Goal: Use online tool/utility: Utilize a website feature to perform a specific function

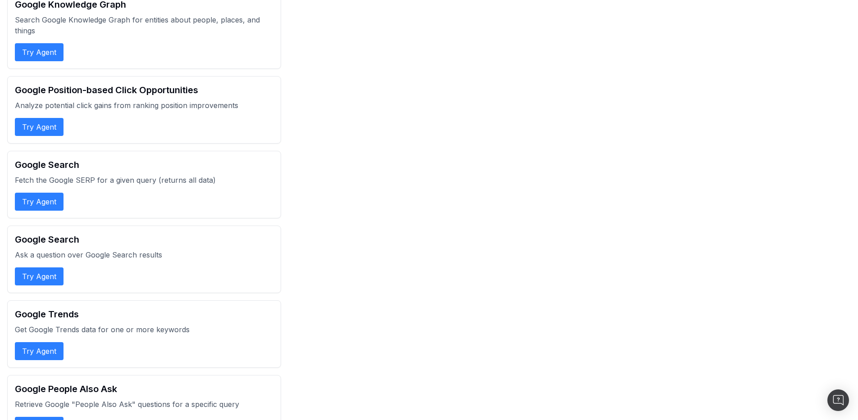
scroll to position [820, 0]
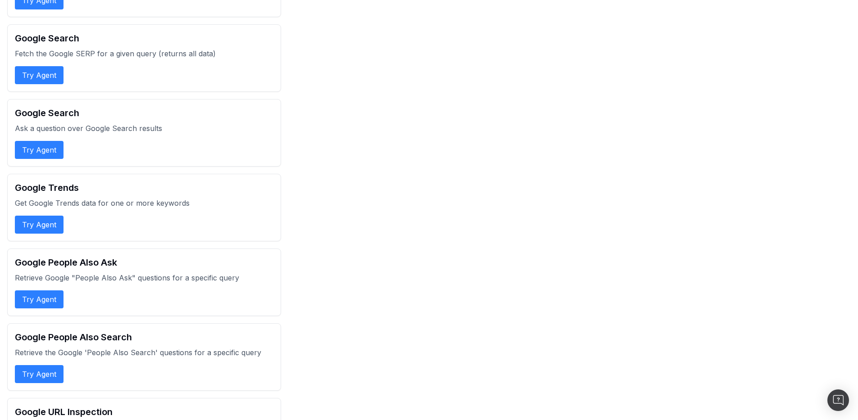
click at [36, 304] on button "Try Agent" at bounding box center [39, 300] width 49 height 18
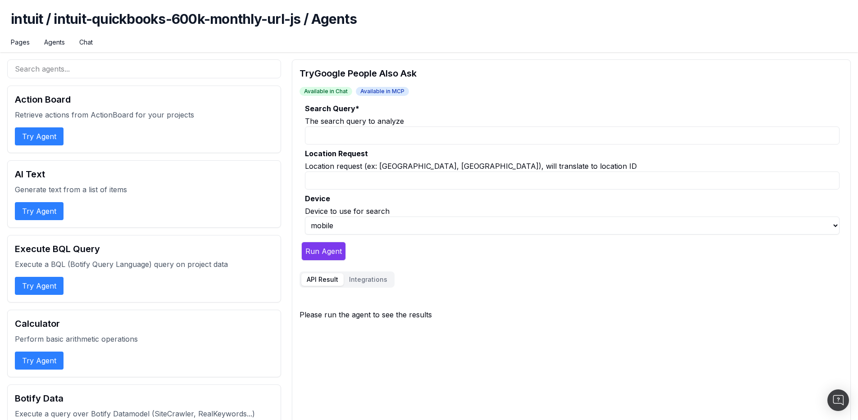
click at [397, 141] on input "Search Query *" at bounding box center [572, 136] width 535 height 18
click at [352, 187] on input "Location Request" at bounding box center [572, 181] width 535 height 18
type input "F"
click at [351, 141] on input "Search Query *" at bounding box center [572, 136] width 535 height 18
type input "taxes"
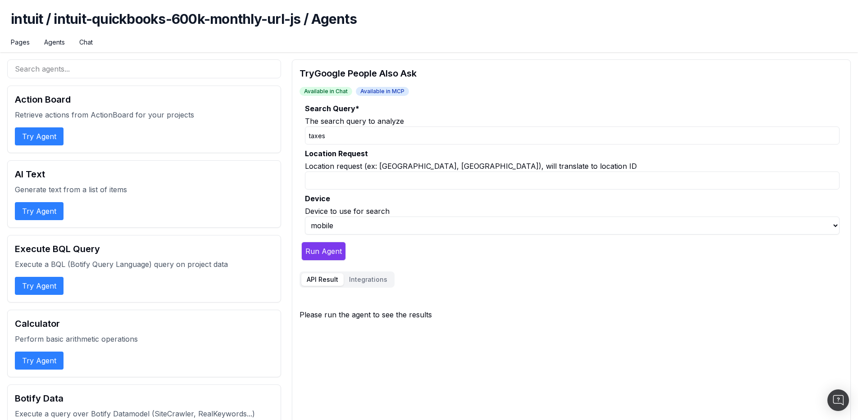
click at [301, 242] on button "Run Agent" at bounding box center [323, 251] width 45 height 19
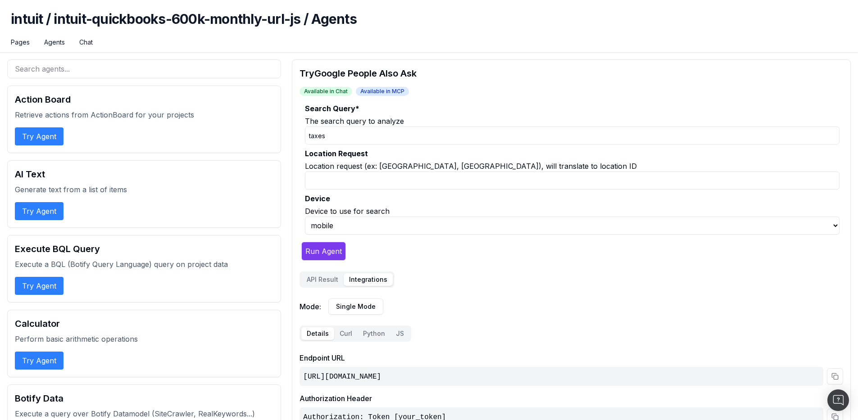
click at [381, 283] on button "Integrations" at bounding box center [368, 280] width 49 height 13
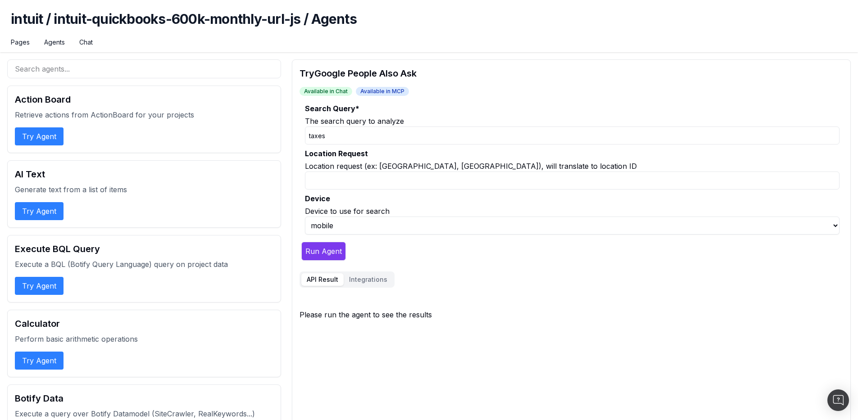
click at [306, 280] on button "API Result" at bounding box center [322, 280] width 42 height 13
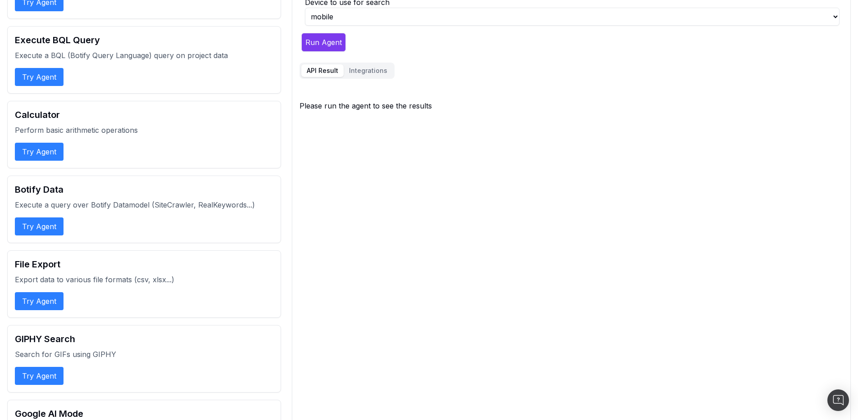
scroll to position [119, 0]
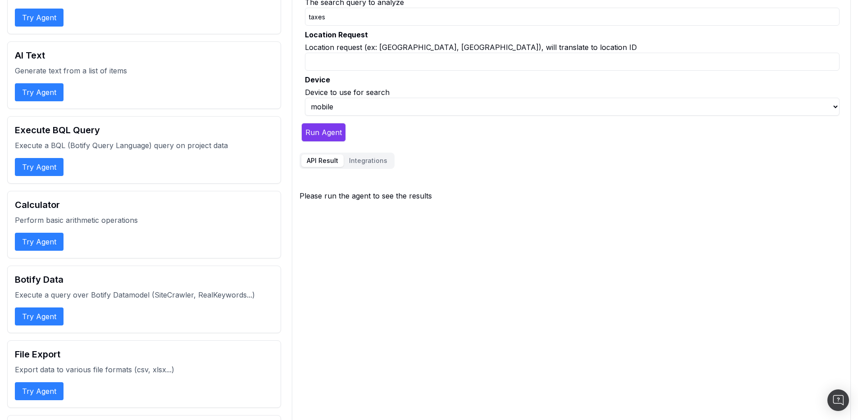
click at [344, 38] on label "Location Request" at bounding box center [572, 34] width 535 height 11
click at [344, 53] on input "Location Request" at bounding box center [572, 62] width 535 height 18
type input "[GEOGRAPHIC_DATA], [GEOGRAPHIC_DATA]"
click at [317, 140] on button "Run Agent" at bounding box center [323, 132] width 45 height 19
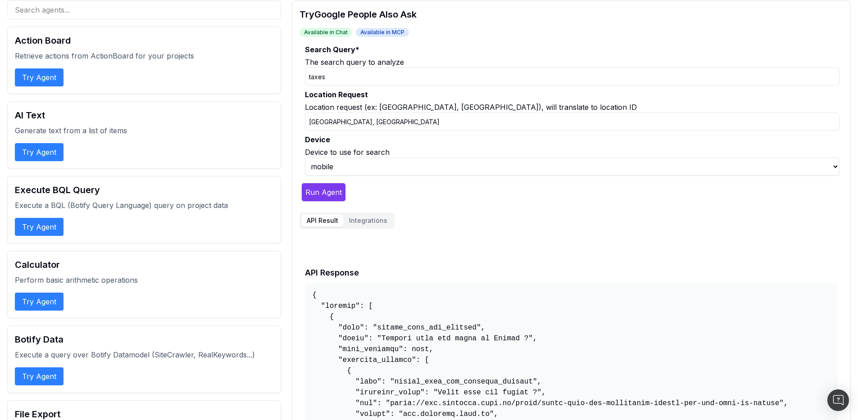
scroll to position [0, 0]
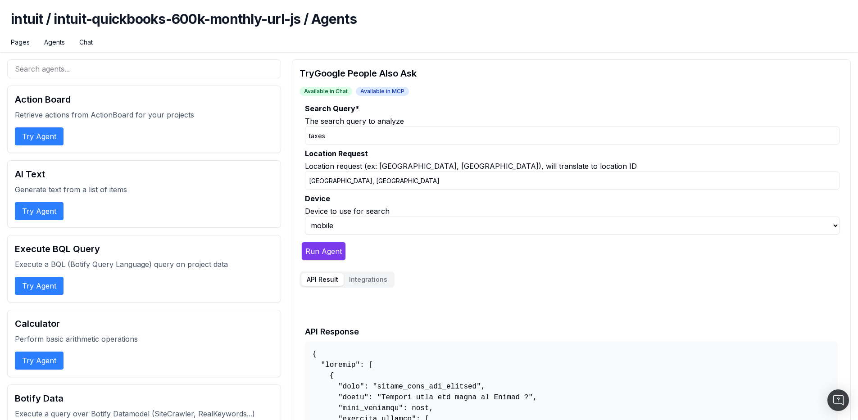
click at [354, 278] on button "Integrations" at bounding box center [368, 280] width 49 height 13
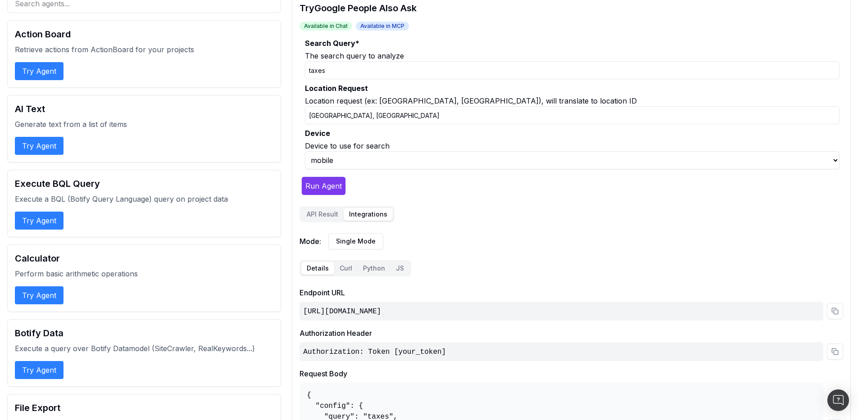
scroll to position [85, 0]
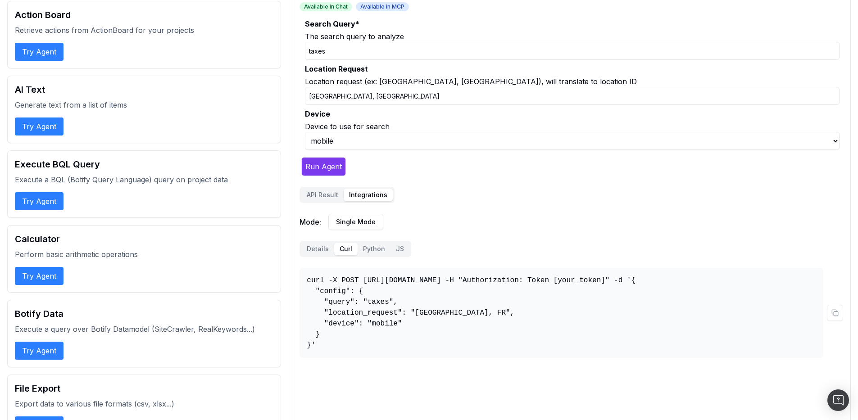
click at [342, 250] on button "Curl" at bounding box center [345, 249] width 23 height 13
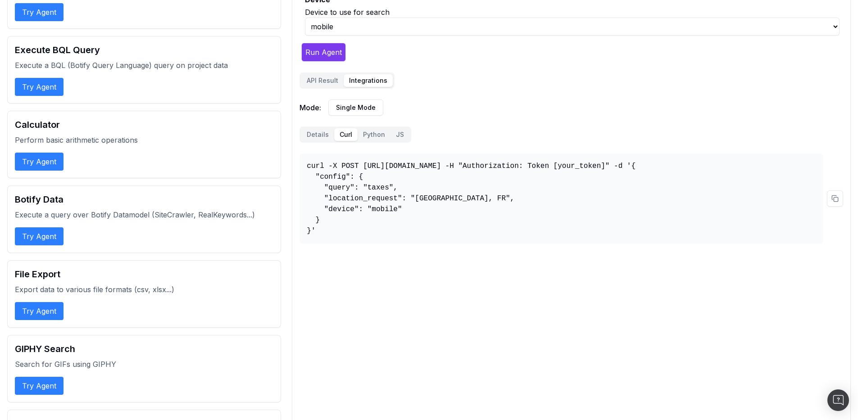
scroll to position [192, 0]
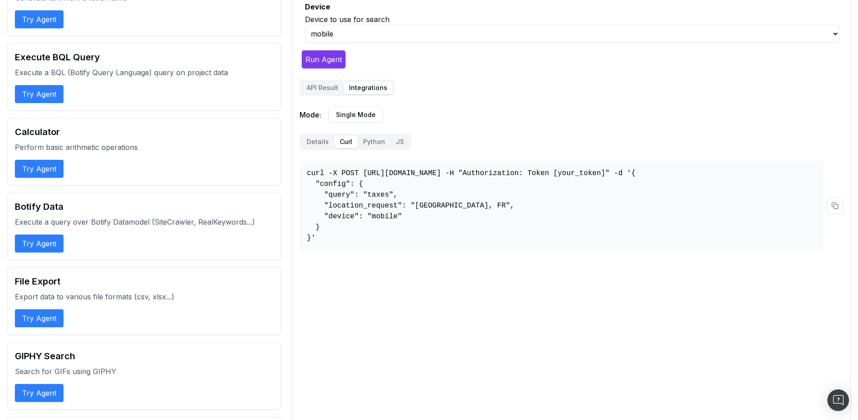
click at [317, 138] on button "Details" at bounding box center [317, 142] width 33 height 13
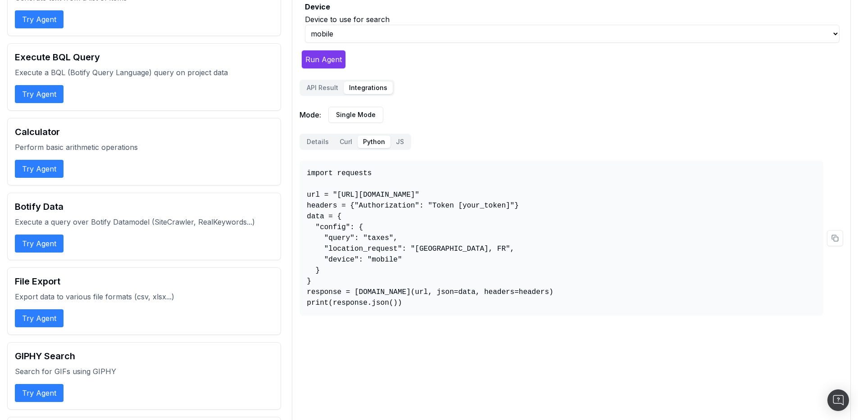
click at [365, 146] on button "Python" at bounding box center [374, 142] width 33 height 13
click at [391, 141] on button "JS" at bounding box center [400, 142] width 19 height 13
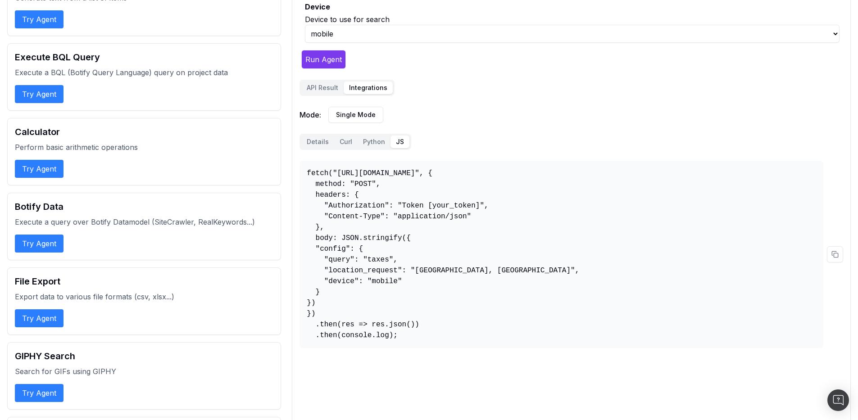
click at [365, 140] on button "Python" at bounding box center [374, 142] width 33 height 13
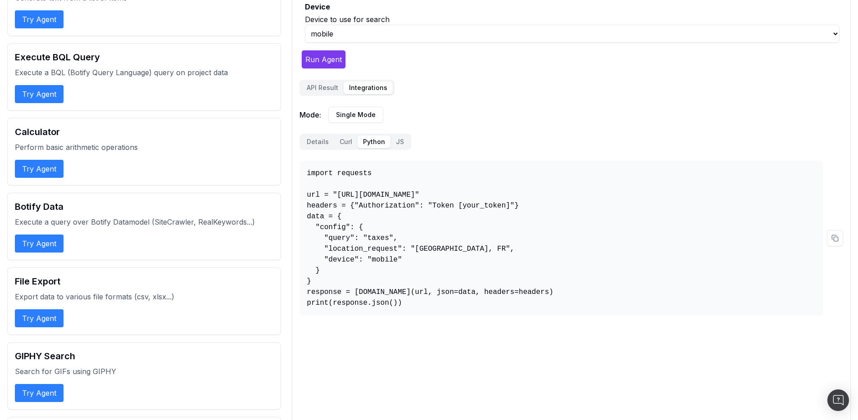
click at [347, 141] on button "Curl" at bounding box center [345, 142] width 23 height 13
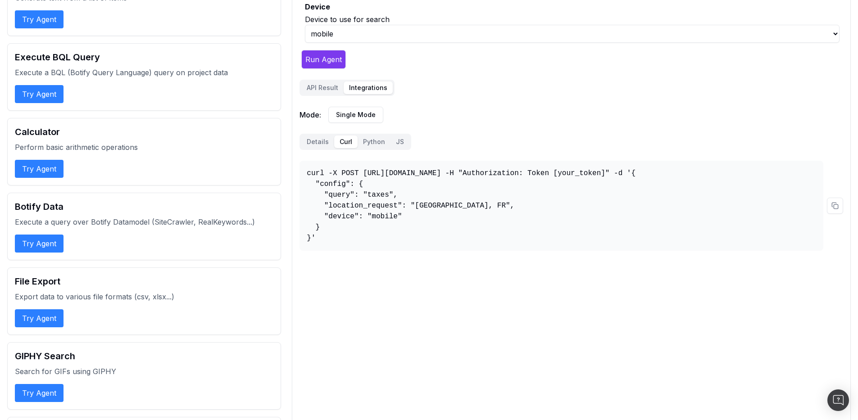
drag, startPoint x: 352, startPoint y: 239, endPoint x: 306, endPoint y: 176, distance: 77.7
click at [306, 176] on pre "curl -X POST [URL][DOMAIN_NAME] -H "Authorization: Token [your_token]" -d '{ "c…" at bounding box center [562, 206] width 524 height 90
click at [840, 213] on button at bounding box center [835, 206] width 16 height 16
click at [481, 141] on div "Details Curl Python [PERSON_NAME] -X POST [URL][DOMAIN_NAME] -H "Authorization:…" at bounding box center [572, 192] width 544 height 117
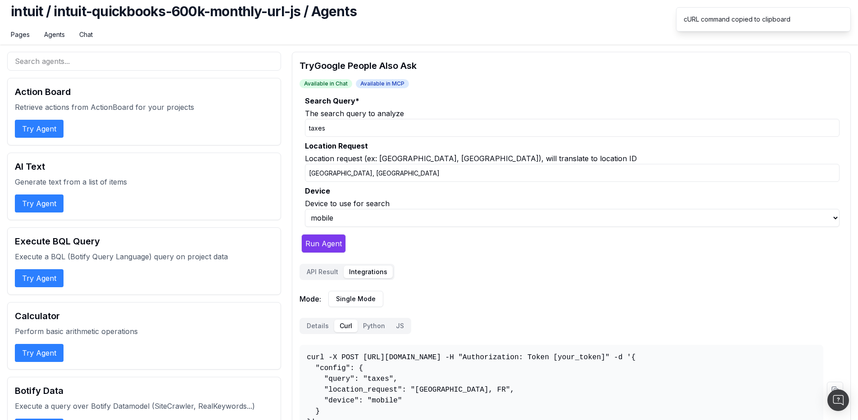
scroll to position [0, 0]
